Goal: Task Accomplishment & Management: Complete application form

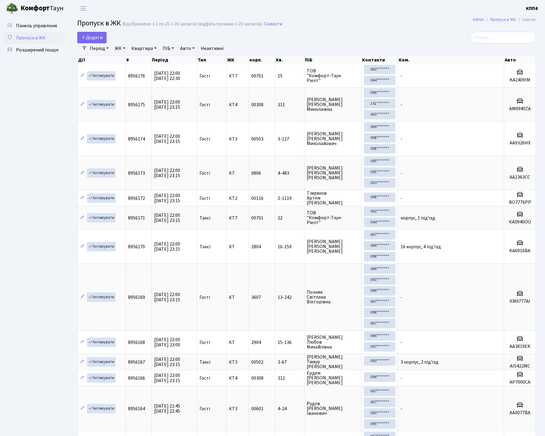
select select "25"
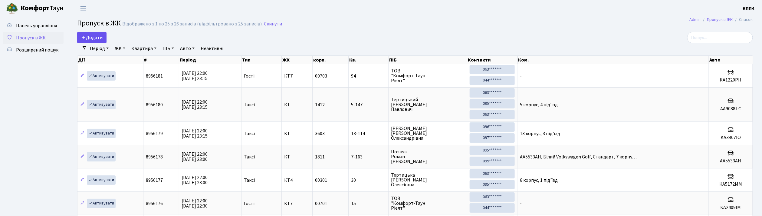
click at [85, 42] on link "Додати" at bounding box center [91, 38] width 29 height 12
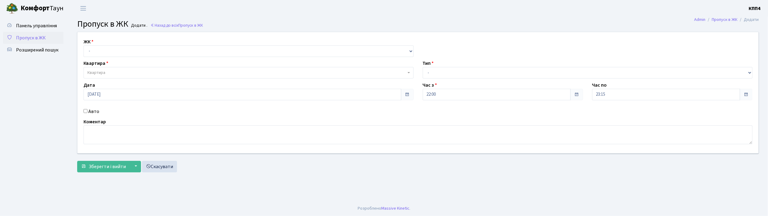
select select "271"
click at [84, 45] on select "- КТ, вул. Регенераторна, 4 КТ2, просп. Соборності, 17 КТ3, вул. Березнева, 16 …" at bounding box center [249, 51] width 330 height 12
select select
click at [90, 68] on span "Квартира" at bounding box center [249, 73] width 330 height 12
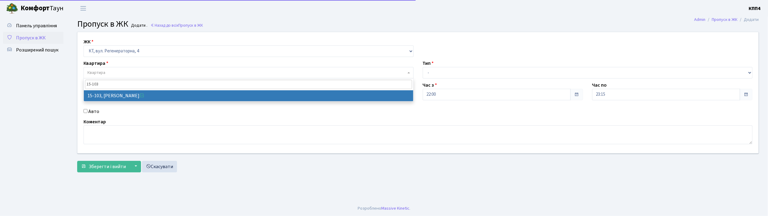
type input "15-103"
select select "8878"
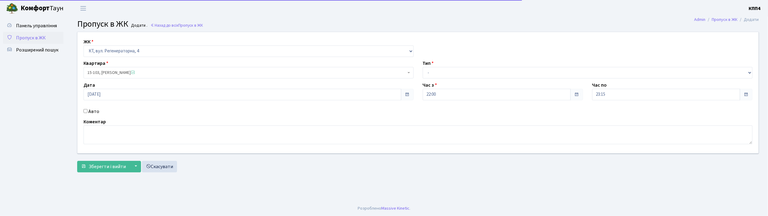
click at [96, 113] on label "Авто" at bounding box center [93, 111] width 11 height 7
click at [87, 113] on input "Авто" at bounding box center [86, 111] width 4 height 4
checkbox input "true"
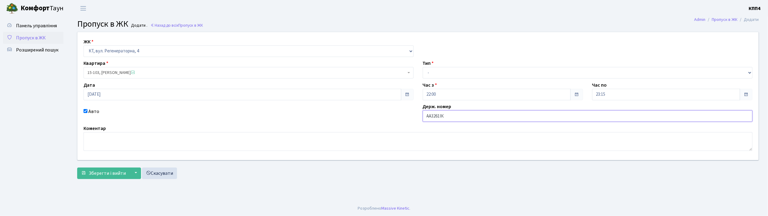
type input "АА3261ІК"
drag, startPoint x: 455, startPoint y: 79, endPoint x: 443, endPoint y: 78, distance: 12.2
click at [455, 78] on div "ЖК - КТ, вул. Регенераторна, 4 КТ2, просп. Соборності, 17 КТ3, вул. Березнева, …" at bounding box center [418, 96] width 691 height 128
click at [441, 79] on div "ЖК - КТ, вул. Регенераторна, 4 КТ2, просп. Соборності, 17 КТ3, вул. Березнева, …" at bounding box center [418, 96] width 691 height 128
select select "3"
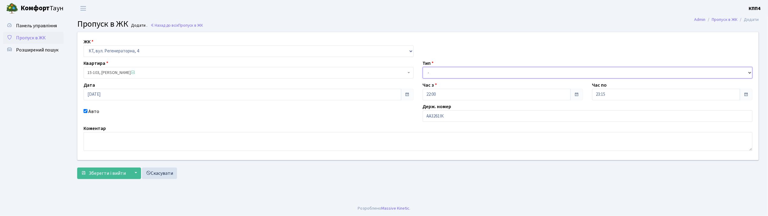
click at [423, 67] on select "- Доставка Таксі Гості Сервіс" at bounding box center [588, 73] width 330 height 12
click at [95, 165] on form "ЖК - КТ, вул. Регенераторна, 4 КТ2, просп. Соборності, 17 КТ3, вул. Березнева, …" at bounding box center [418, 105] width 682 height 147
click at [113, 173] on span "Зберегти і вийти" at bounding box center [107, 173] width 37 height 7
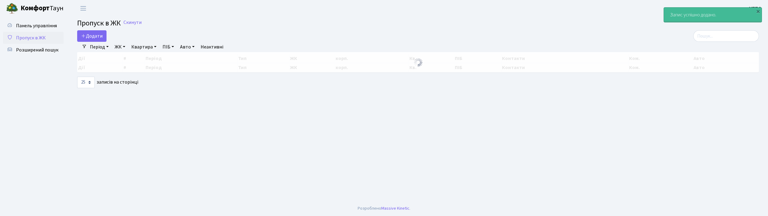
select select "25"
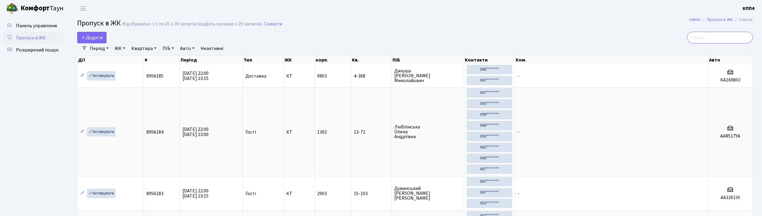
click at [724, 35] on input "search" at bounding box center [721, 38] width 66 height 12
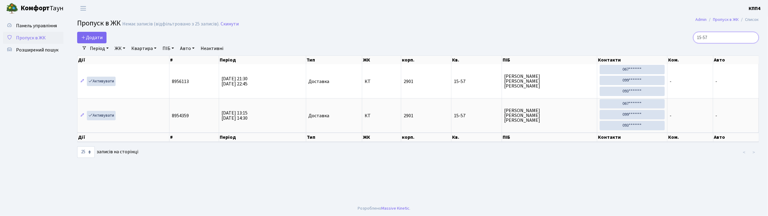
type input "15-57"
click at [79, 39] on link "Додати" at bounding box center [91, 38] width 29 height 12
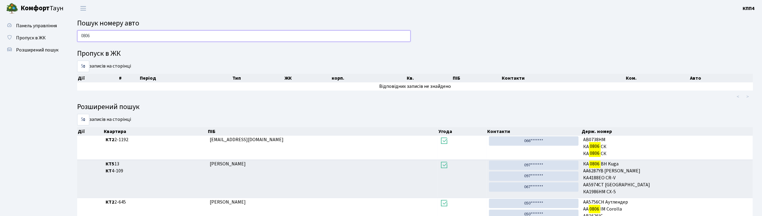
click at [135, 33] on input "0806" at bounding box center [244, 36] width 334 height 12
type input "0"
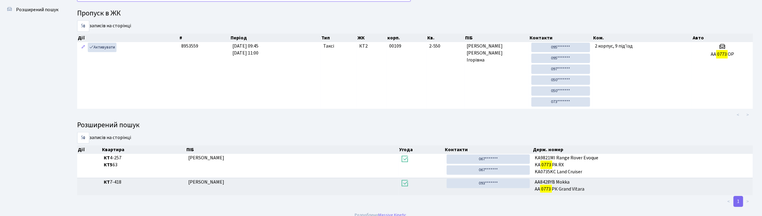
scroll to position [33, 0]
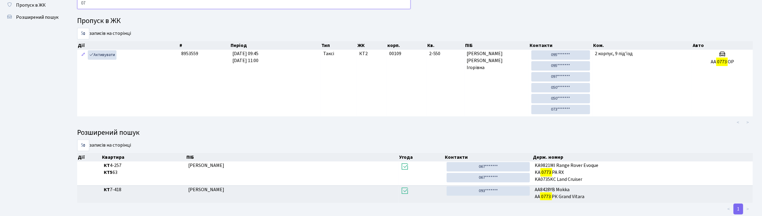
type input "0"
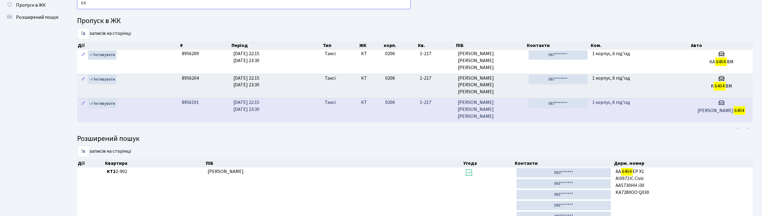
type input "6"
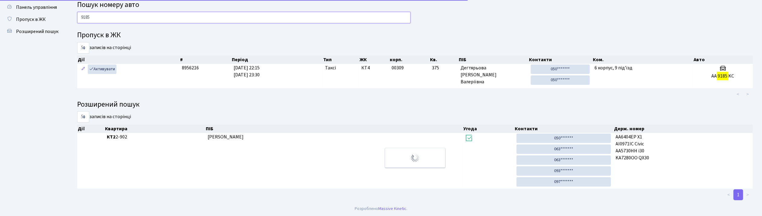
scroll to position [0, 0]
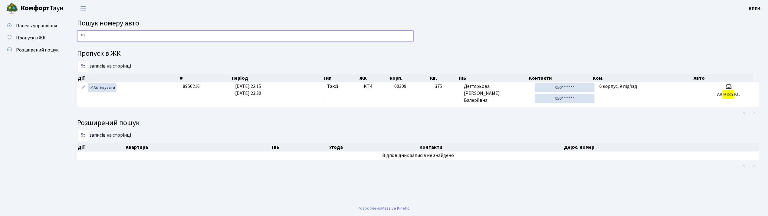
type input "9"
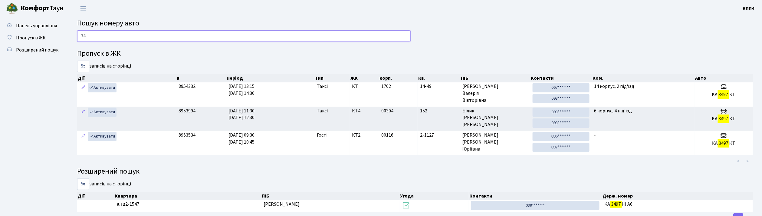
type input "3"
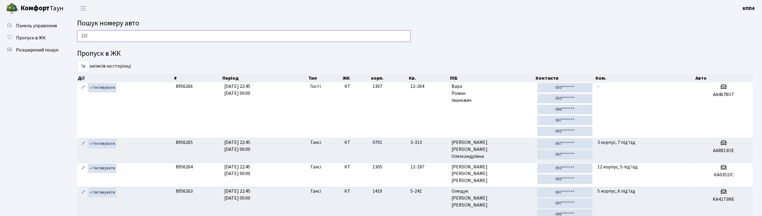
type input "2237"
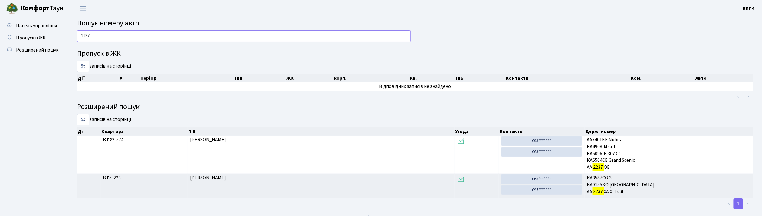
scroll to position [9, 0]
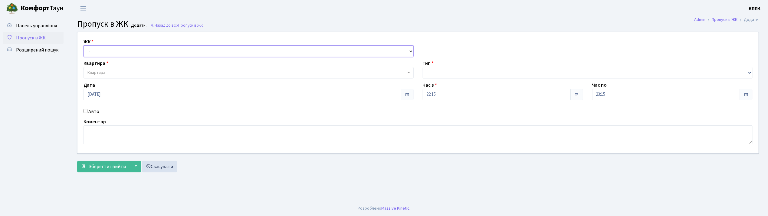
click at [91, 50] on select "- КТ, вул. Регенераторна, 4 КТ2, просп. [STREET_ADDRESS] [STREET_ADDRESS] [PERS…" at bounding box center [249, 51] width 330 height 12
select select "271"
click at [84, 45] on select "- КТ, вул. Регенераторна, 4 КТ2, просп. [STREET_ADDRESS] [STREET_ADDRESS] [PERS…" at bounding box center [249, 51] width 330 height 12
select select
click at [92, 73] on span "Квартира" at bounding box center [96, 73] width 18 height 6
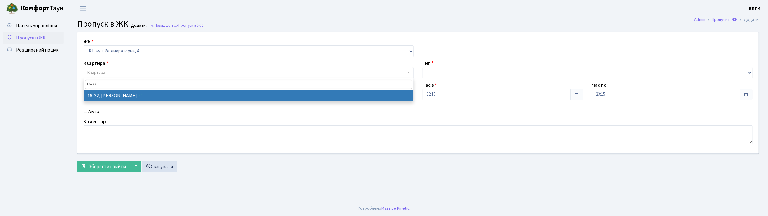
type input "16-32"
select select "8593"
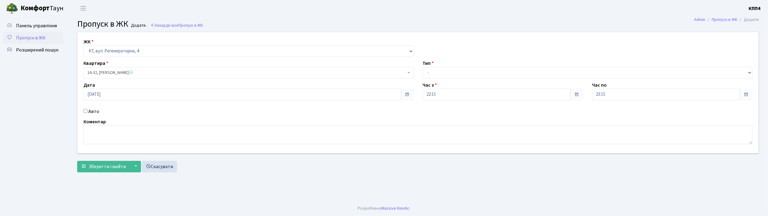
click at [437, 79] on div "ЖК - КТ, вул. Регенераторна, 4 КТ2, просп. [STREET_ADDRESS] [STREET_ADDRESS] [P…" at bounding box center [418, 92] width 691 height 121
drag, startPoint x: 435, startPoint y: 71, endPoint x: 435, endPoint y: 76, distance: 4.3
click at [435, 71] on select "- Доставка Таксі Гості Сервіс" at bounding box center [588, 73] width 330 height 12
select select "1"
click at [423, 67] on select "- Доставка Таксі Гості Сервіс" at bounding box center [588, 73] width 330 height 12
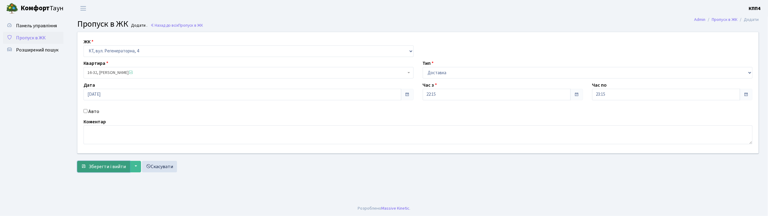
click at [97, 165] on span "Зберегти і вийти" at bounding box center [107, 166] width 37 height 7
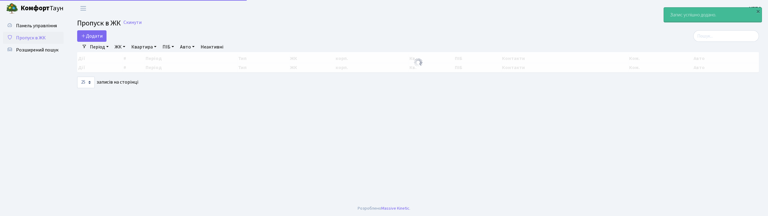
select select "25"
